Goal: Task Accomplishment & Management: Use online tool/utility

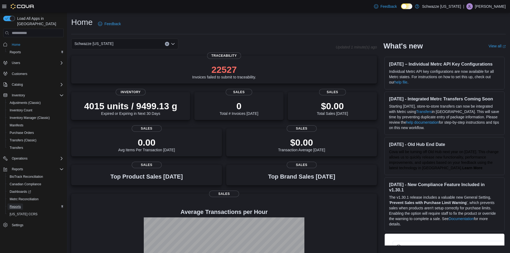
drag, startPoint x: 18, startPoint y: 200, endPoint x: 27, endPoint y: 202, distance: 8.8
click at [18, 205] on span "Reports" at bounding box center [15, 207] width 11 height 4
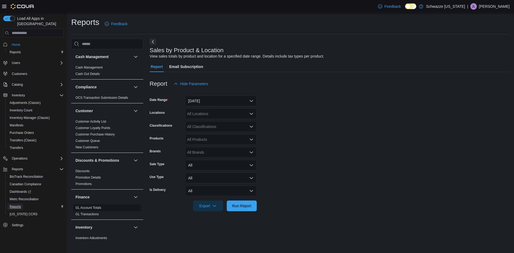
scroll to position [45, 0]
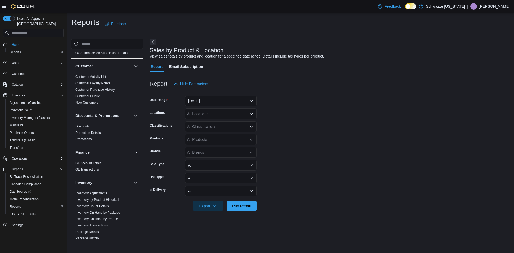
click at [282, 102] on form "Date Range Yesterday Locations All Locations Classifications All Classification…" at bounding box center [330, 150] width 360 height 122
click at [256, 152] on div "All Brands" at bounding box center [221, 152] width 72 height 11
type input "****"
click at [205, 163] on span "Dime Industries" at bounding box center [220, 161] width 65 height 5
click at [289, 177] on form "Date Range Yesterday Locations All Locations Classifications All Classification…" at bounding box center [330, 150] width 360 height 122
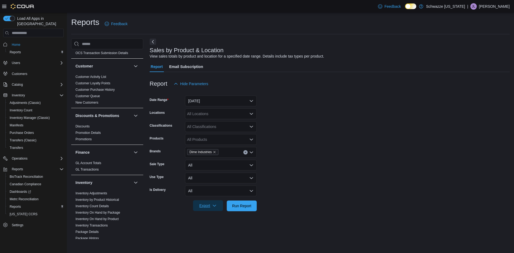
click at [209, 205] on span "Export" at bounding box center [208, 205] width 24 height 11
click at [212, 214] on button "Export to Excel" at bounding box center [209, 216] width 31 height 11
